Goal: Feedback & Contribution: Submit feedback/report problem

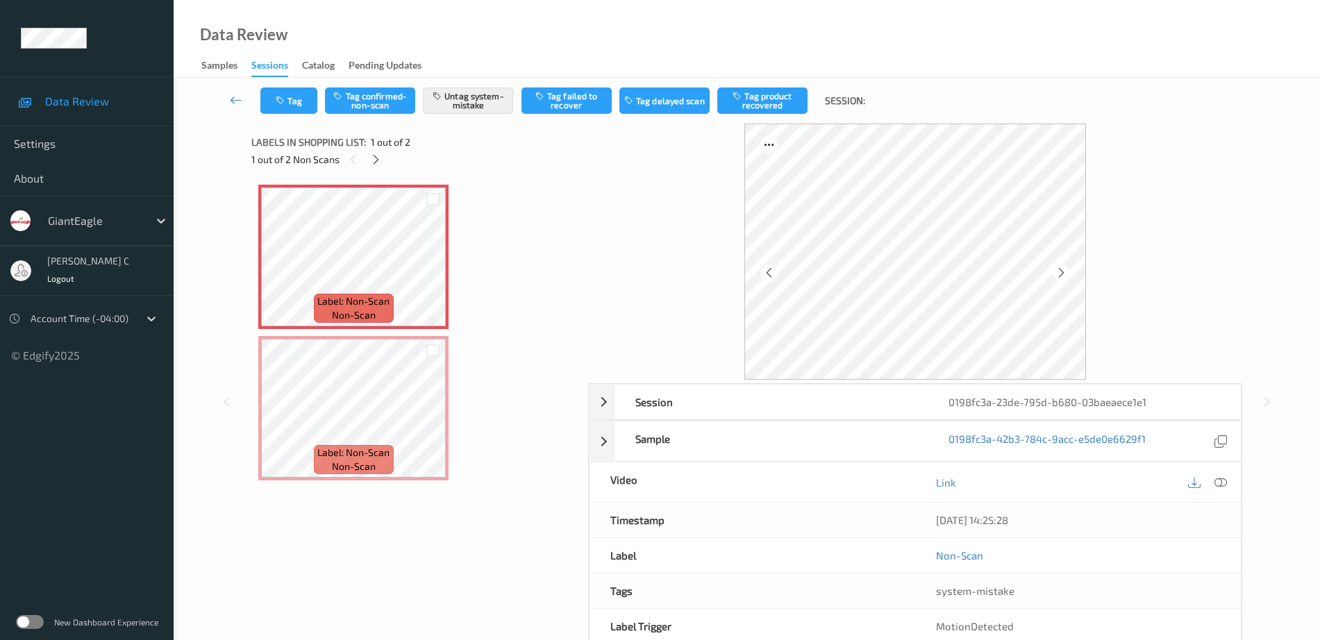
click at [1216, 487] on icon at bounding box center [1221, 482] width 13 height 13
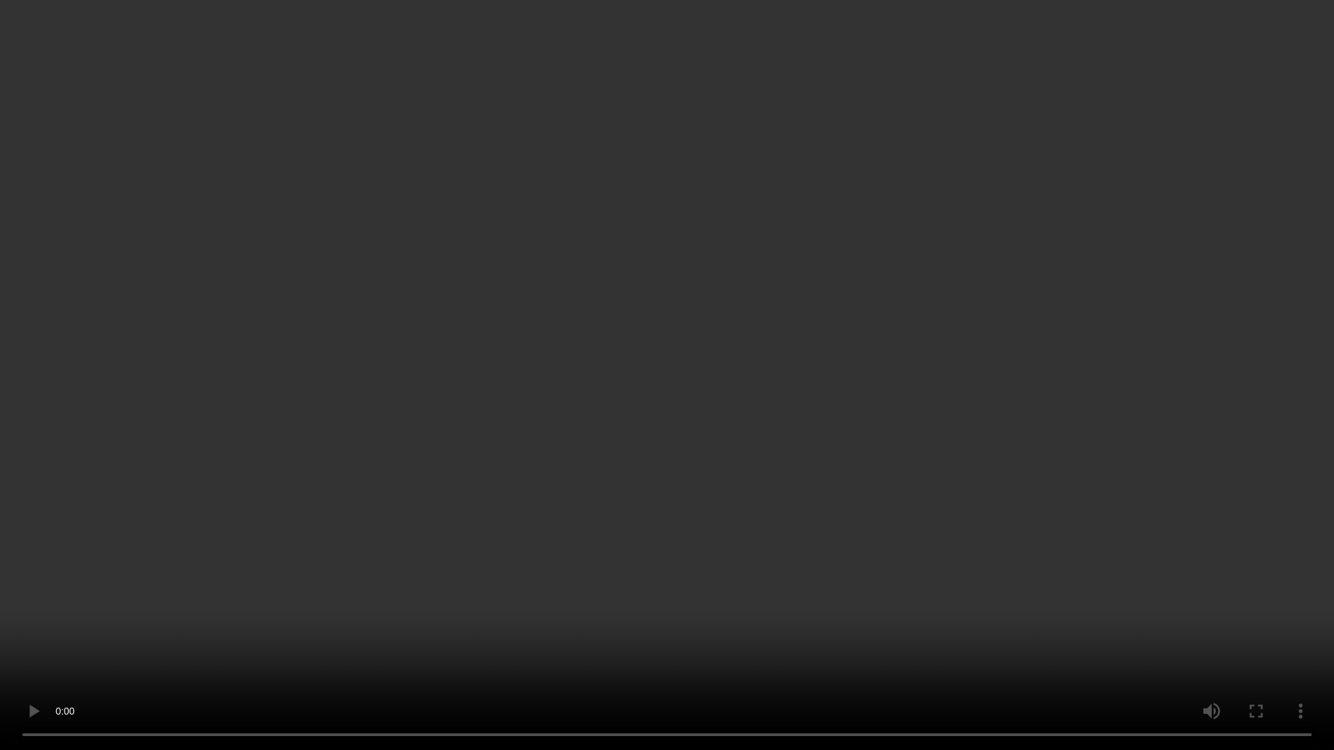
click at [1228, 640] on video at bounding box center [667, 375] width 1334 height 750
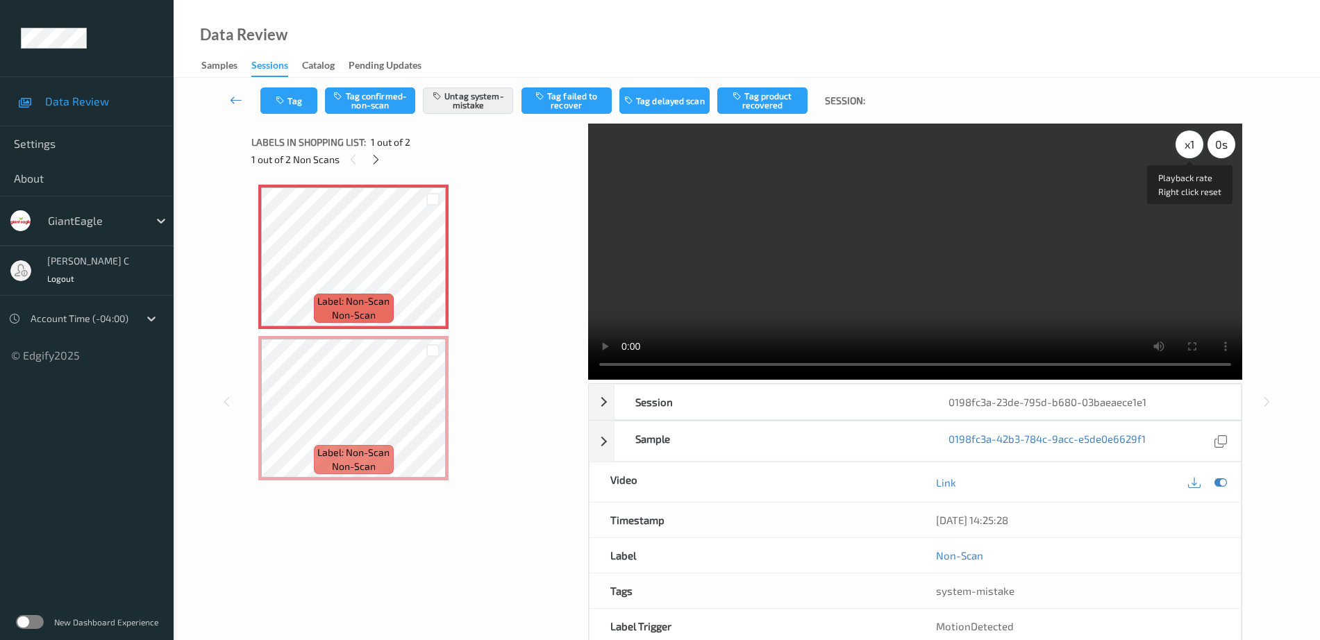
click at [1188, 150] on div "x 1" at bounding box center [1190, 145] width 28 height 28
click at [1188, 150] on div "x 2" at bounding box center [1190, 145] width 28 height 28
click at [292, 106] on button "Tag" at bounding box center [288, 101] width 57 height 26
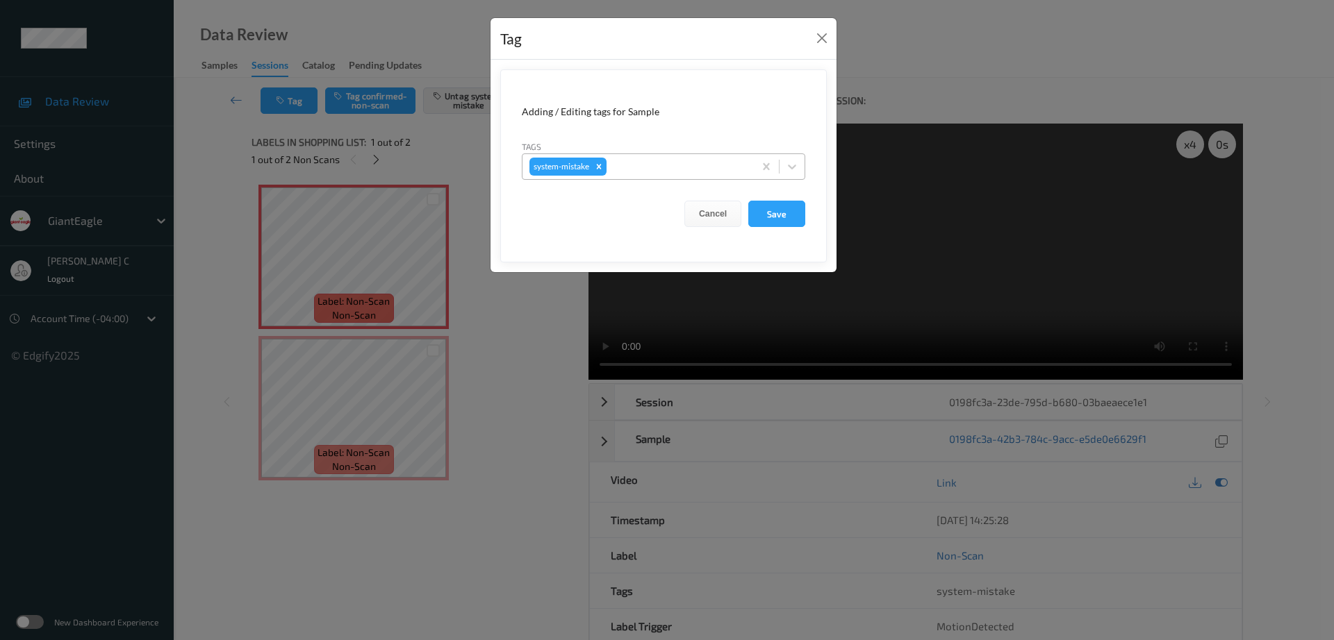
click at [681, 165] on div at bounding box center [678, 166] width 138 height 17
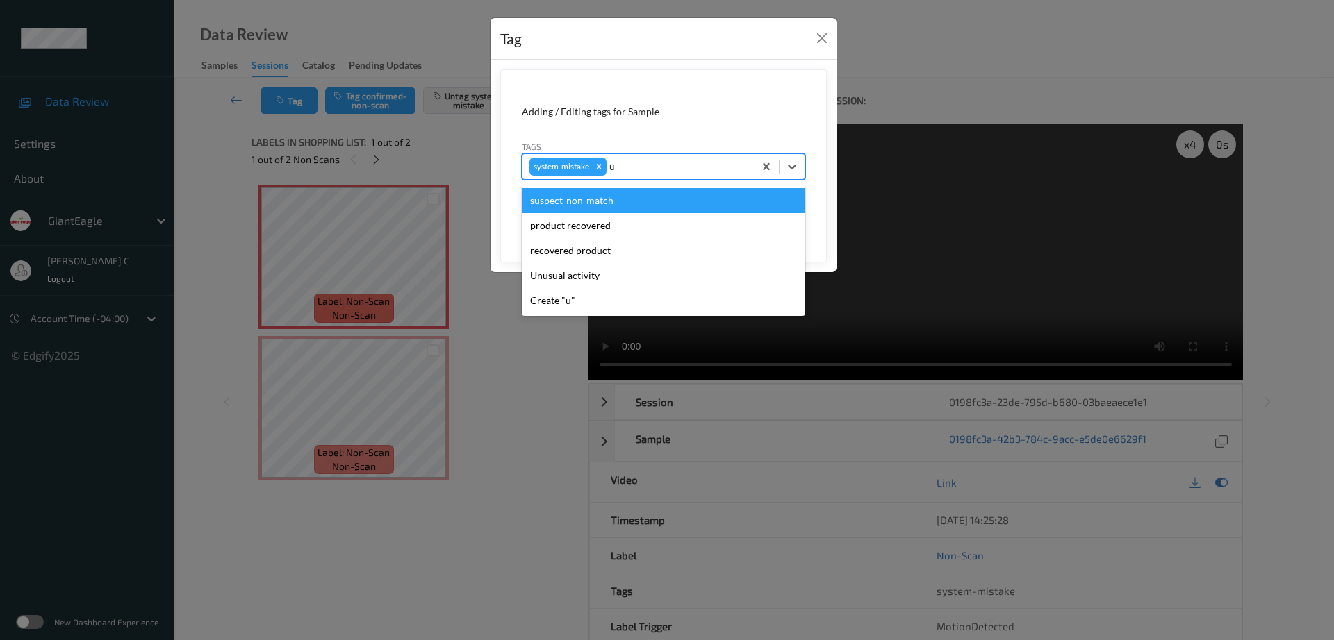
type input "un"
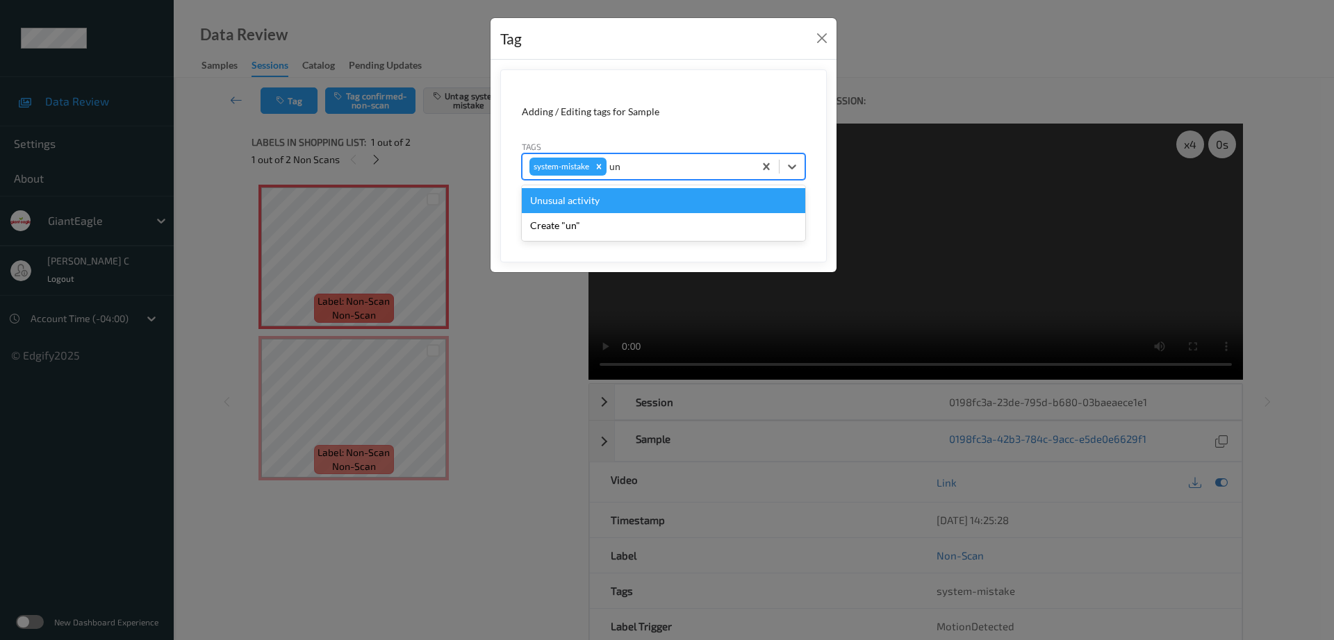
click at [579, 195] on div "Unusual activity" at bounding box center [663, 200] width 283 height 25
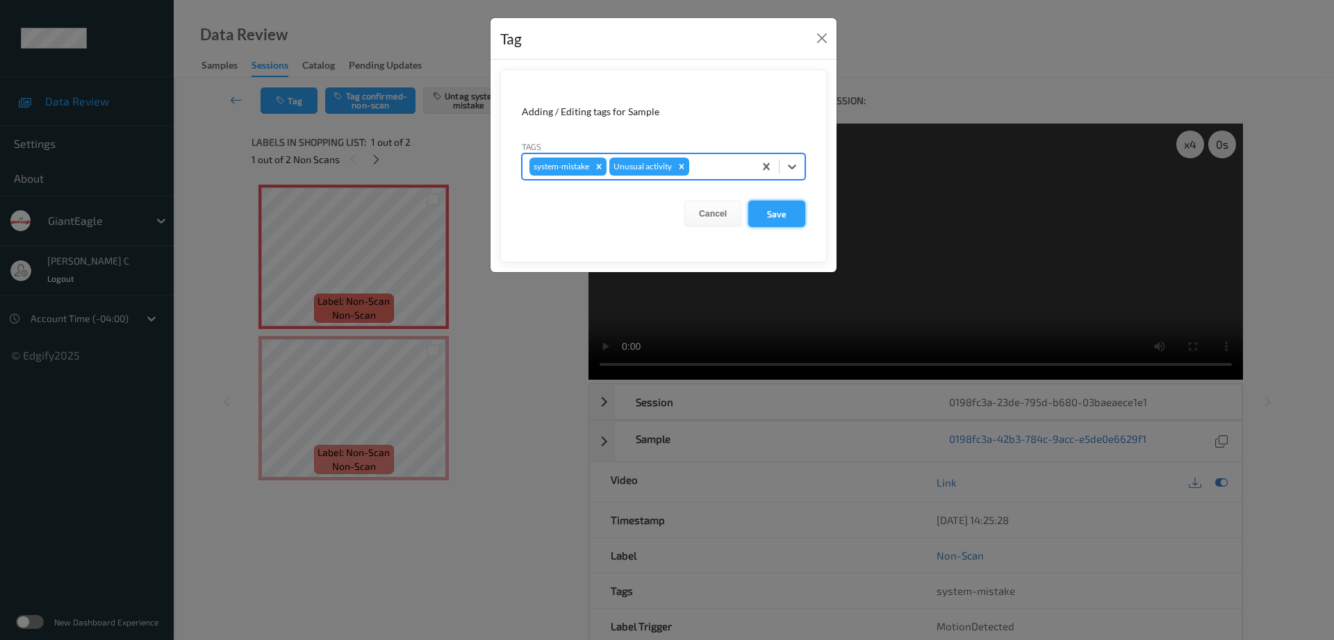
click at [777, 214] on button "Save" at bounding box center [776, 214] width 57 height 26
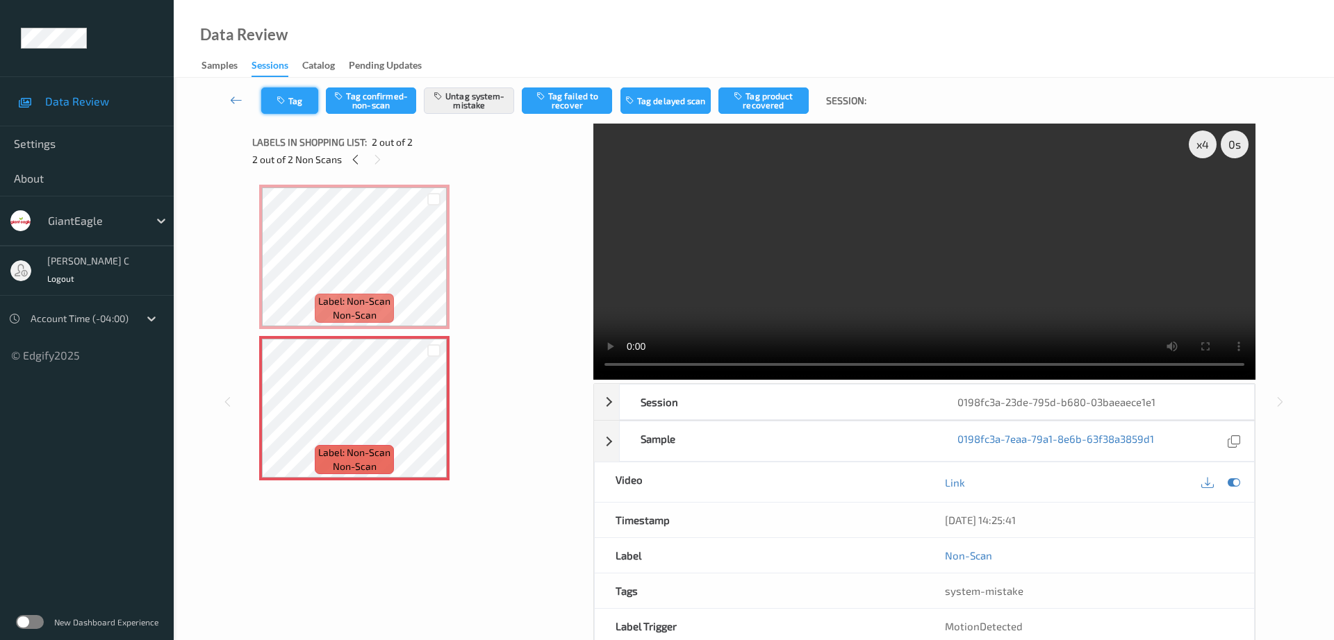
click at [285, 104] on icon "button" at bounding box center [282, 101] width 12 height 10
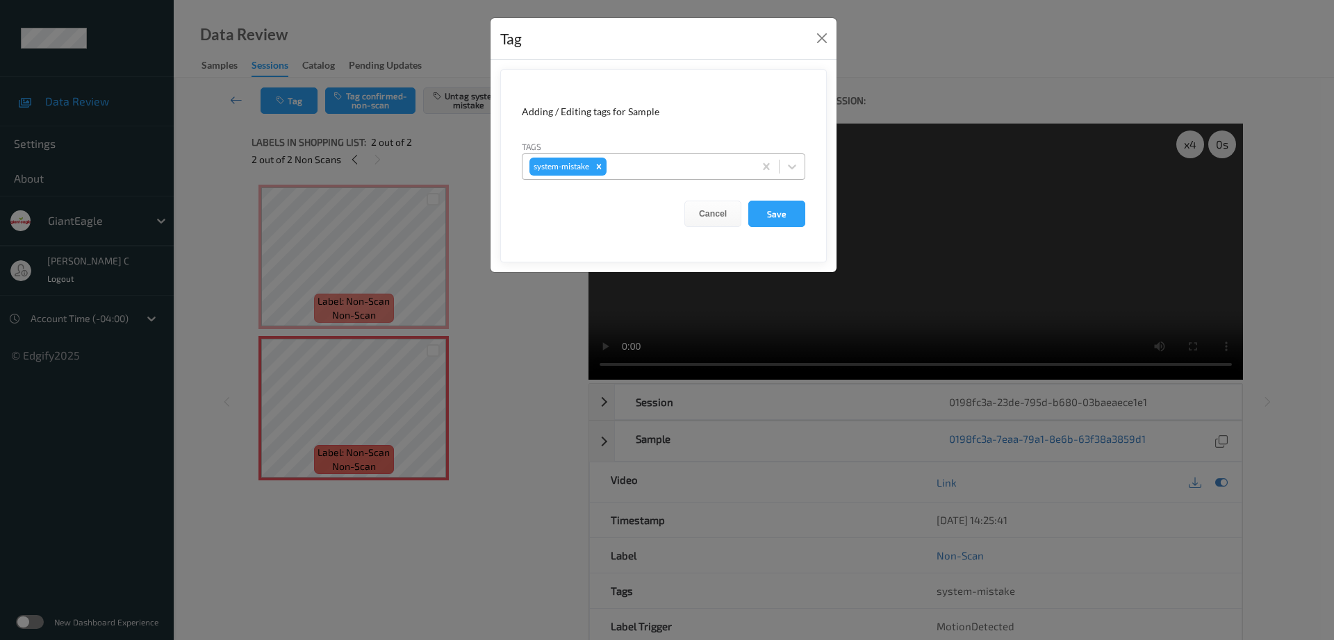
click at [670, 168] on div at bounding box center [678, 166] width 138 height 17
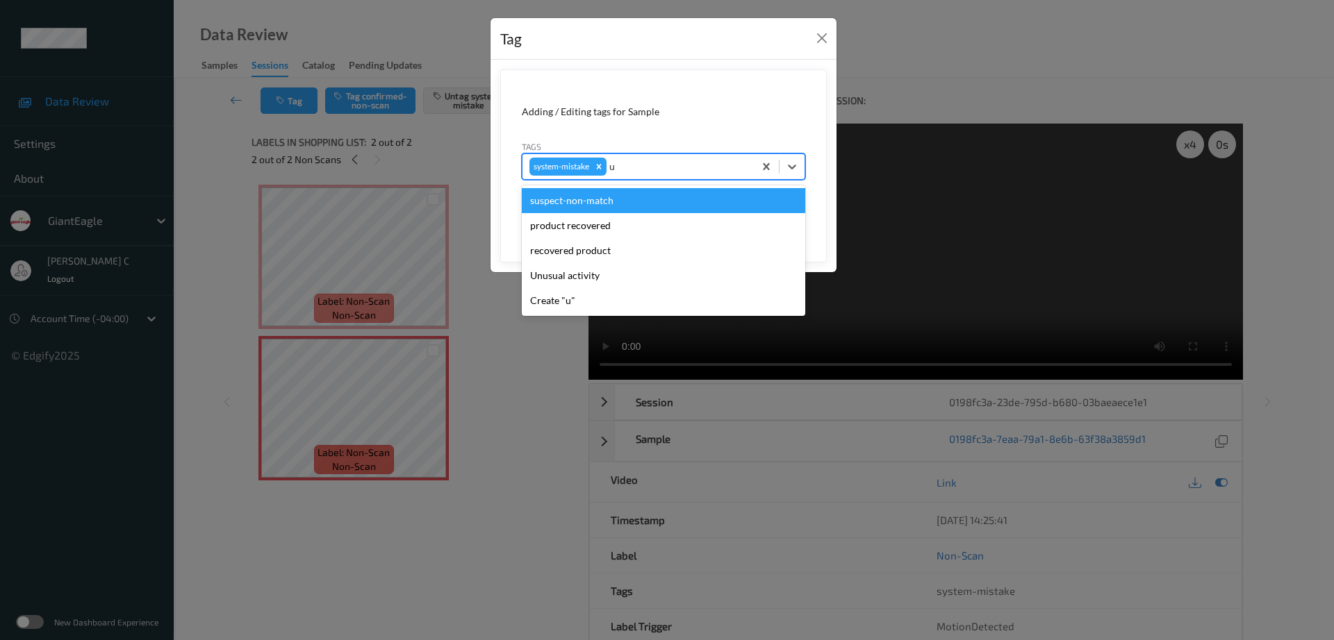
type input "un"
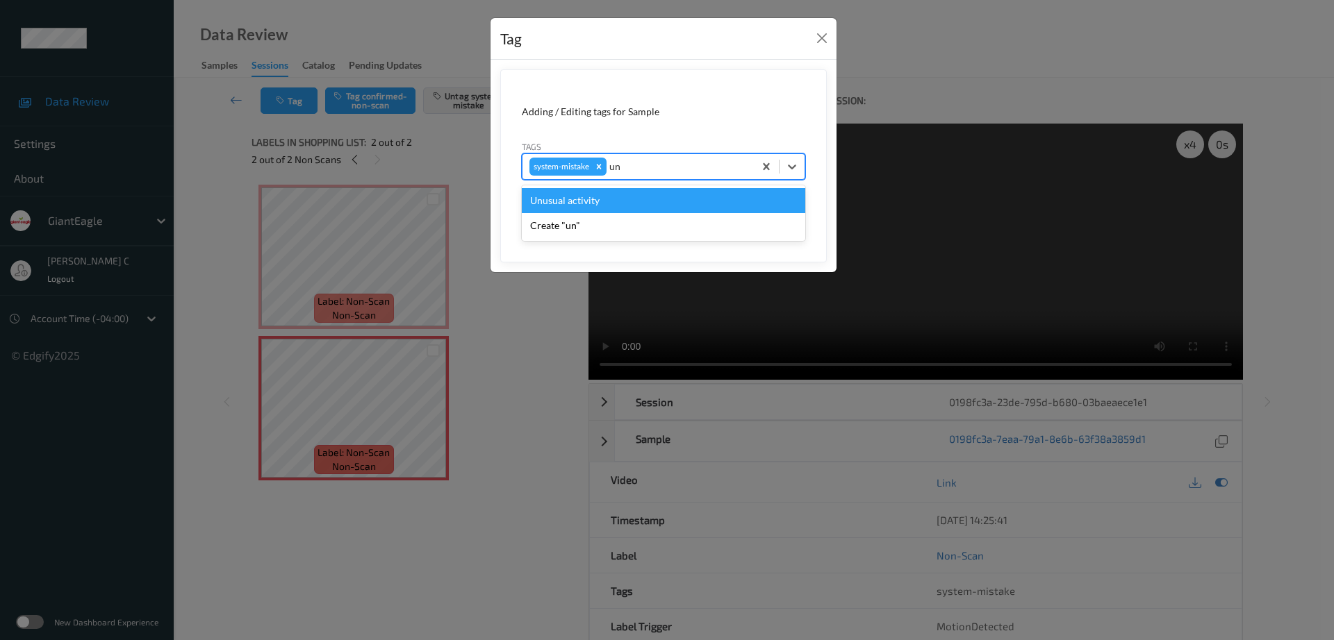
click at [592, 197] on div "Unusual activity" at bounding box center [663, 200] width 283 height 25
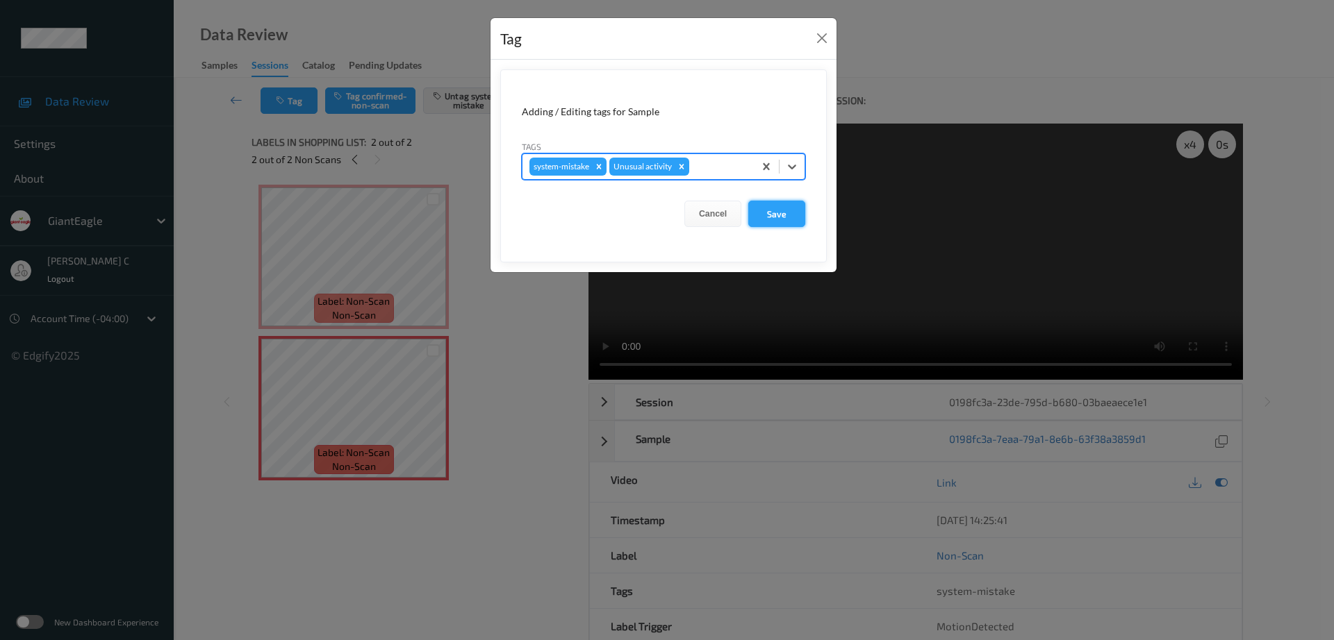
click at [786, 215] on button "Save" at bounding box center [776, 214] width 57 height 26
